Goal: Find specific page/section: Find specific page/section

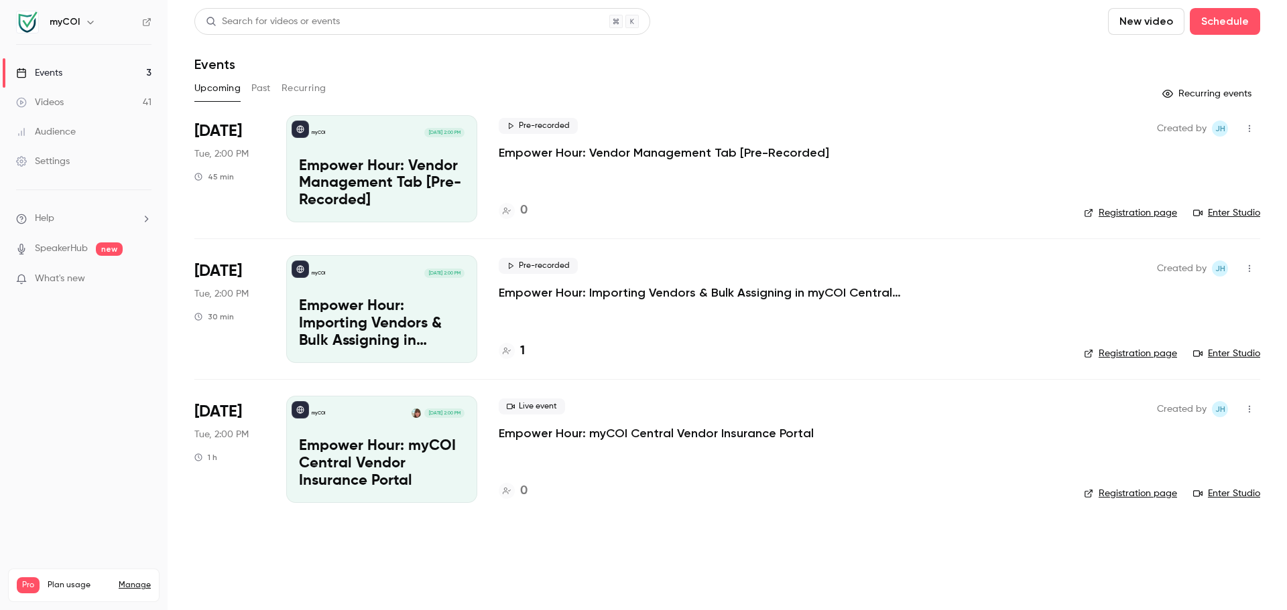
click at [61, 107] on div "Videos" at bounding box center [40, 102] width 48 height 13
